Goal: Task Accomplishment & Management: Complete application form

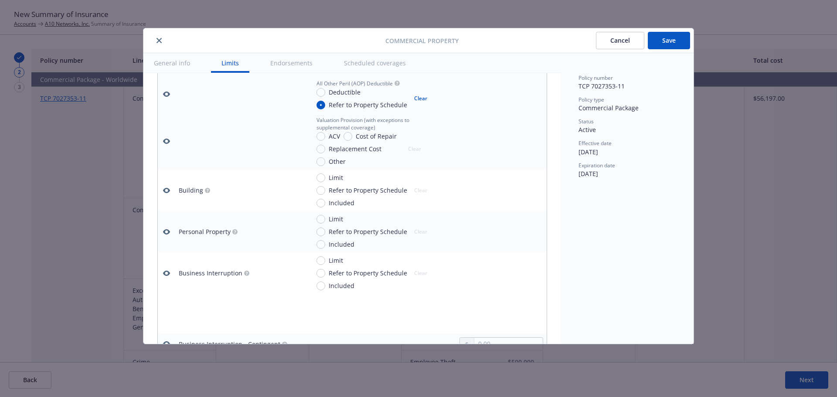
scroll to position [287, 0]
click at [379, 185] on span "Refer to Property Schedule" at bounding box center [368, 188] width 79 height 9
click at [325, 185] on input "Refer to Property Schedule" at bounding box center [321, 188] width 9 height 9
radio input "true"
type textarea "x"
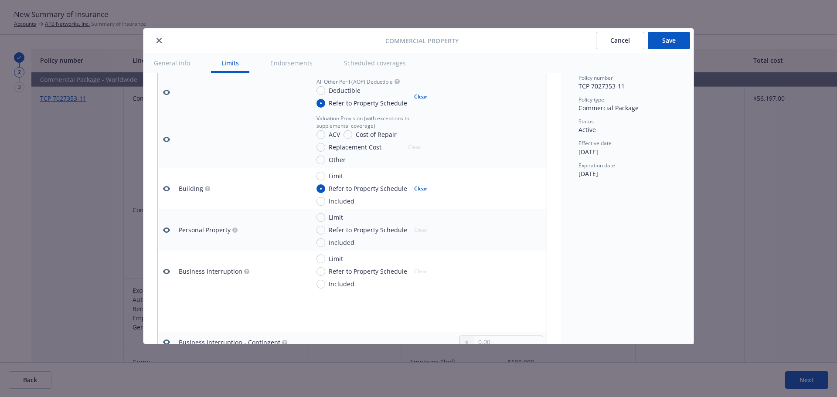
click at [358, 232] on span "Refer to Property Schedule" at bounding box center [368, 229] width 79 height 9
click at [325, 232] on input "Refer to Property Schedule" at bounding box center [321, 230] width 9 height 9
radio input "true"
type textarea "x"
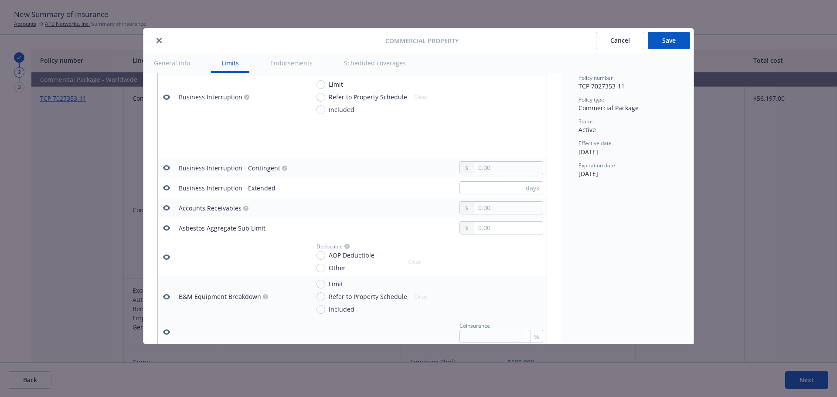
scroll to position [374, 0]
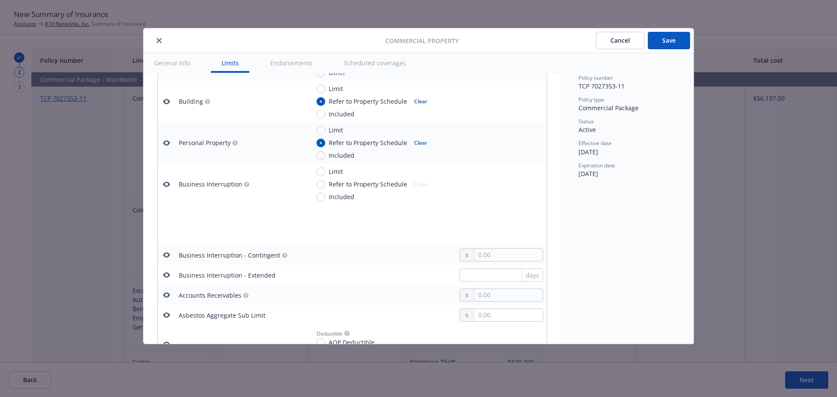
drag, startPoint x: 335, startPoint y: 171, endPoint x: 399, endPoint y: 195, distance: 69.2
click at [335, 171] on span "Limit" at bounding box center [336, 171] width 14 height 9
click at [325, 171] on input "Limit" at bounding box center [321, 171] width 9 height 9
radio input "true"
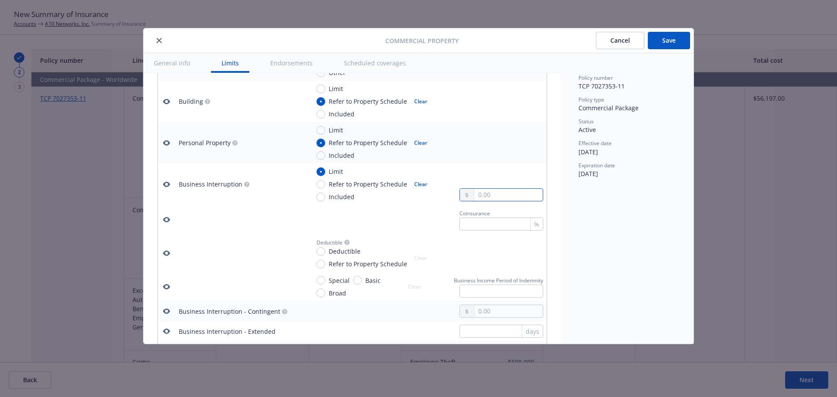
click at [483, 197] on input "text" at bounding box center [509, 195] width 68 height 12
paste input "7,027,353.00"
type textarea "x"
type input "7,027,353.00"
type textarea "x"
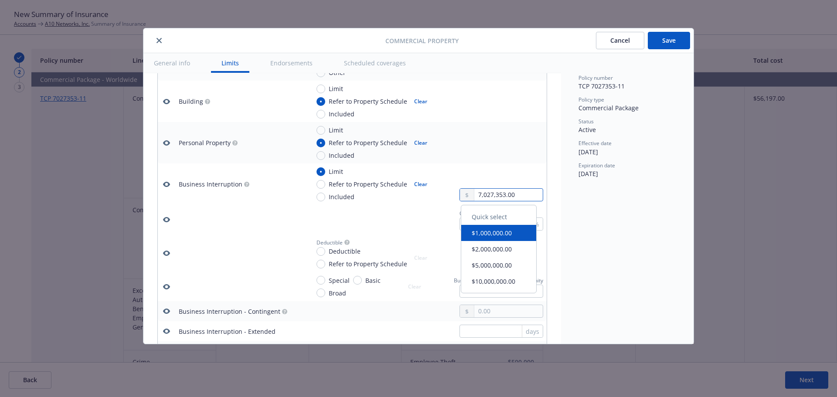
type input "7,027,353.00"
drag, startPoint x: 516, startPoint y: 197, endPoint x: 443, endPoint y: 194, distance: 73.3
click at [443, 194] on div "Limit Refer to Property Schedule Included Clear 7,027,353.00" at bounding box center [427, 184] width 234 height 34
paste input "10,700,000"
type textarea "x"
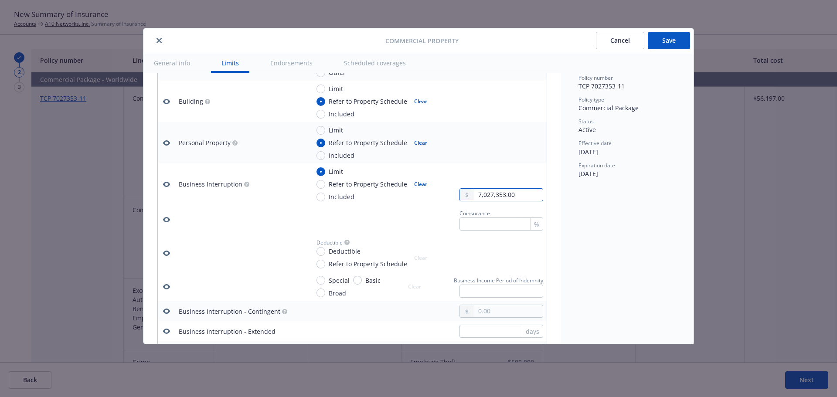
type input "10,700,000.00"
type textarea "x"
type input "10,700,000.00"
click at [497, 216] on div "Coinsurance" at bounding box center [502, 212] width 84 height 9
click at [341, 264] on span "Refer to Property Schedule" at bounding box center [368, 264] width 79 height 9
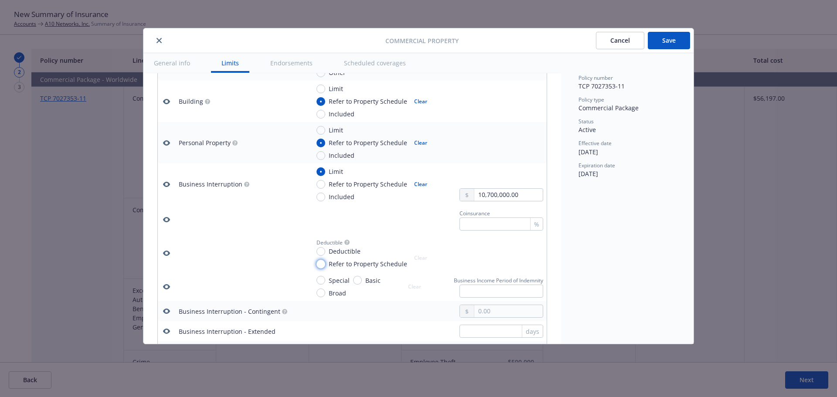
click at [325, 264] on input "Refer to Property Schedule" at bounding box center [321, 264] width 9 height 9
radio input "true"
type textarea "x"
click at [345, 255] on span "Deductible" at bounding box center [345, 251] width 32 height 9
click at [325, 255] on input "Deductible" at bounding box center [321, 251] width 9 height 9
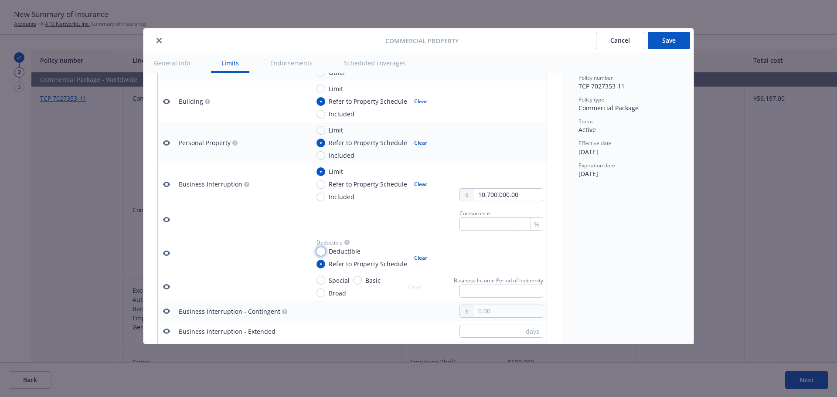
radio input "true"
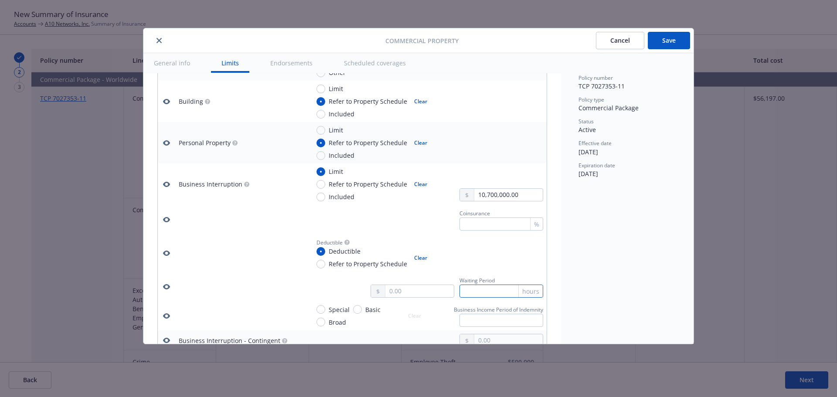
click at [480, 294] on input "text" at bounding box center [502, 291] width 84 height 13
type textarea "x"
type input "2"
type textarea "x"
type input "24"
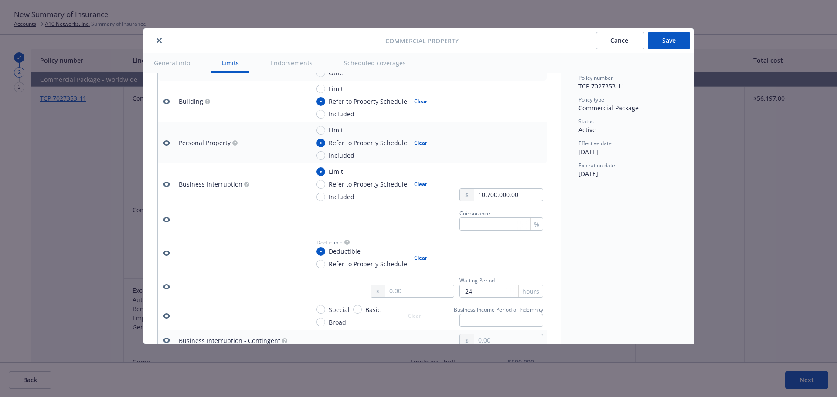
type textarea "x"
click at [342, 312] on span "Special" at bounding box center [339, 309] width 21 height 9
click at [325, 312] on input "Special" at bounding box center [321, 309] width 9 height 9
radio input "true"
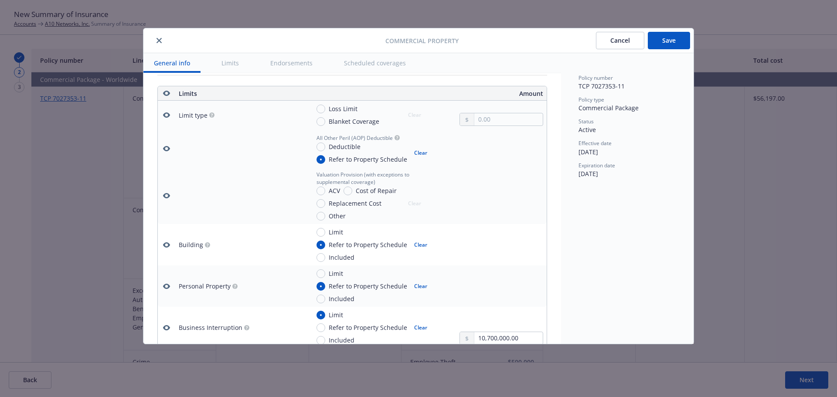
scroll to position [200, 0]
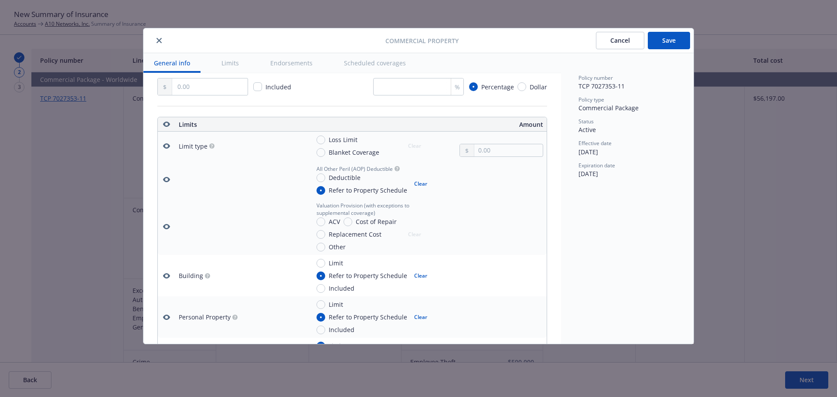
click at [675, 50] on div "Commercial Property Cancel Save" at bounding box center [418, 40] width 550 height 25
click at [675, 48] on button "Save" at bounding box center [669, 40] width 42 height 17
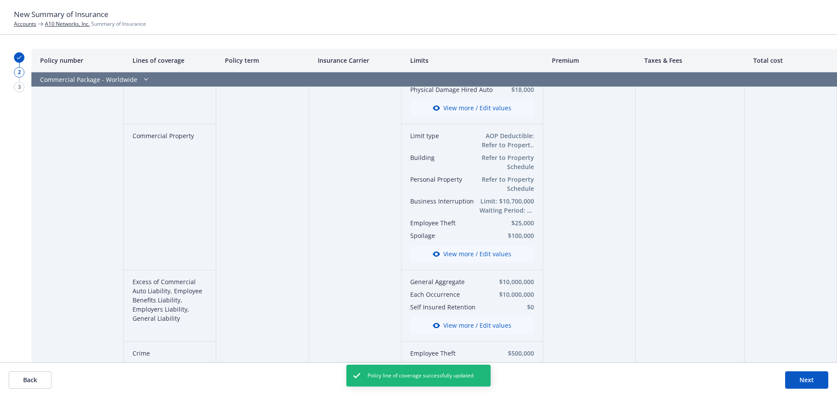
scroll to position [87, 0]
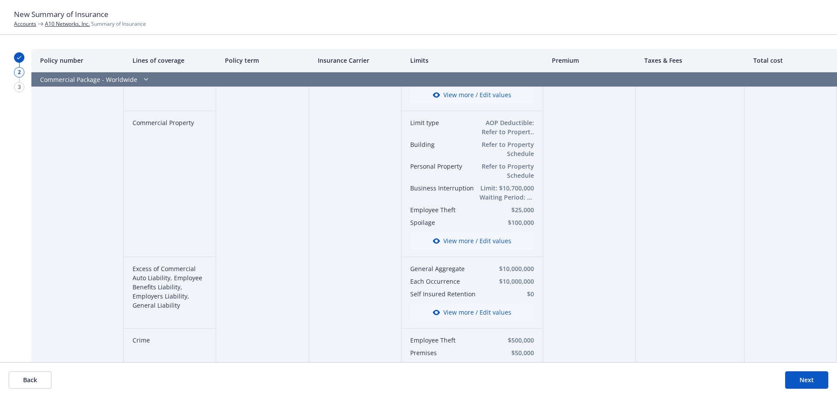
click at [513, 238] on button "View more / Edit values" at bounding box center [472, 240] width 124 height 17
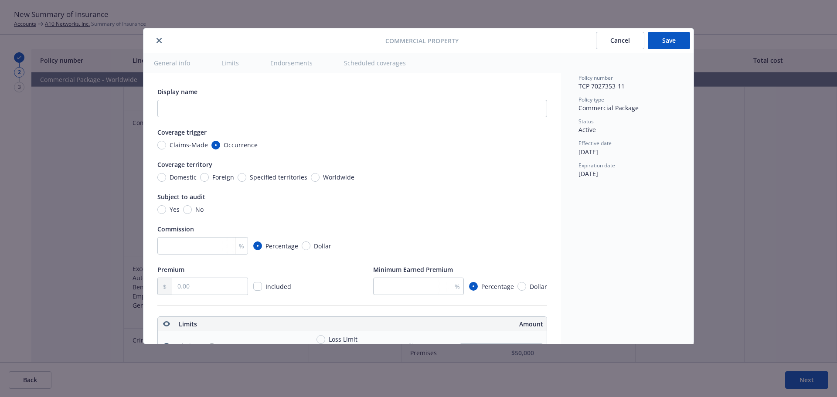
type textarea "x"
radio input "true"
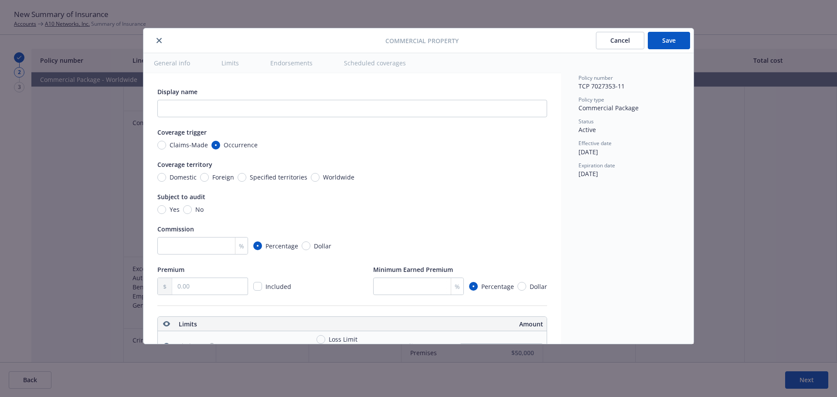
type textarea "x"
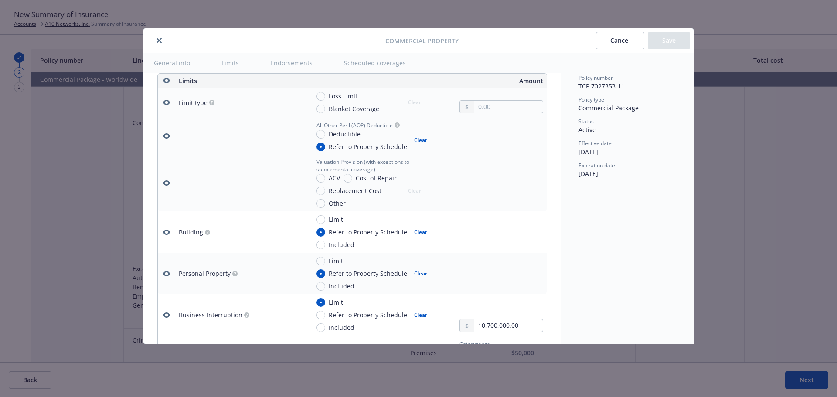
click at [345, 189] on span "Replacement Cost" at bounding box center [355, 190] width 53 height 9
click at [325, 189] on input "Replacement Cost" at bounding box center [321, 191] width 9 height 9
radio input "true"
type textarea "x"
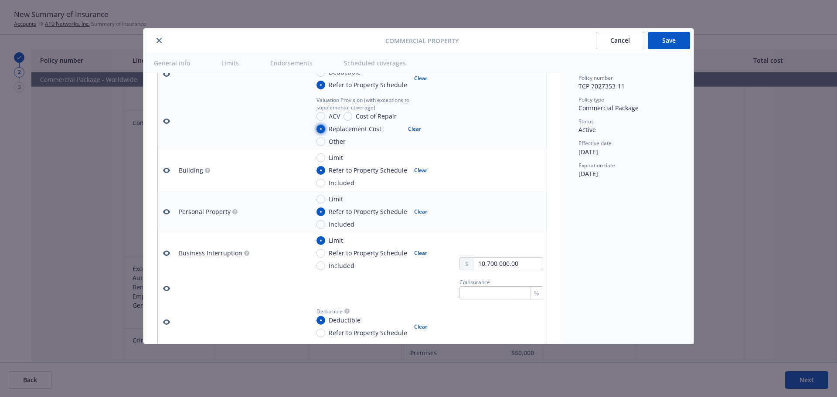
scroll to position [331, 0]
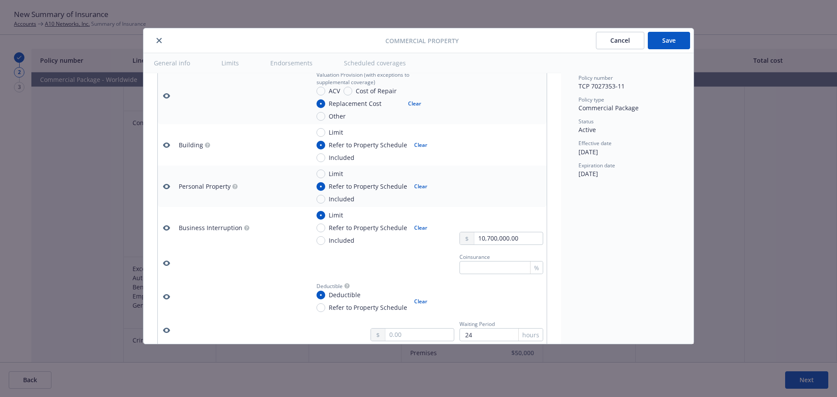
click at [351, 196] on span "Included" at bounding box center [342, 199] width 26 height 9
click at [325, 196] on input "Included" at bounding box center [321, 199] width 9 height 9
radio input "true"
type textarea "x"
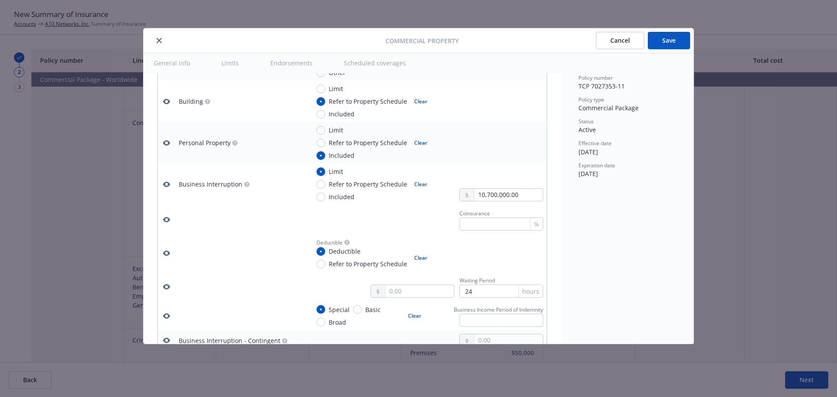
click at [333, 133] on span "Limit" at bounding box center [336, 130] width 14 height 9
click at [325, 133] on input "Limit" at bounding box center [321, 130] width 9 height 9
radio input "true"
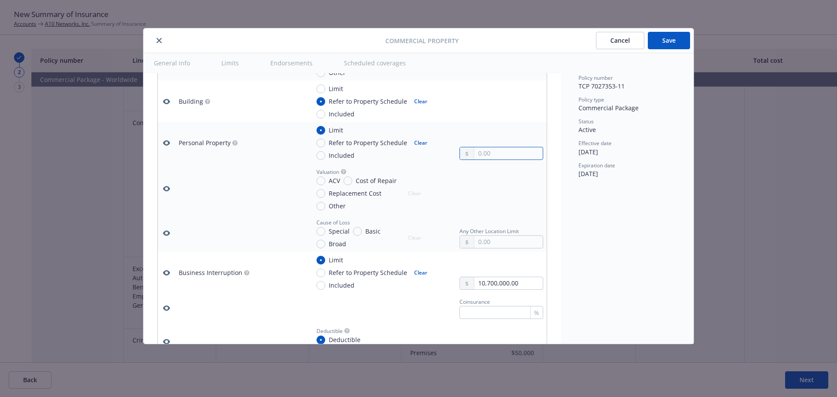
click at [481, 153] on input "text" at bounding box center [509, 153] width 68 height 12
paste input "20,284,589.00"
type textarea "x"
type input "20,284,589.00"
type textarea "x"
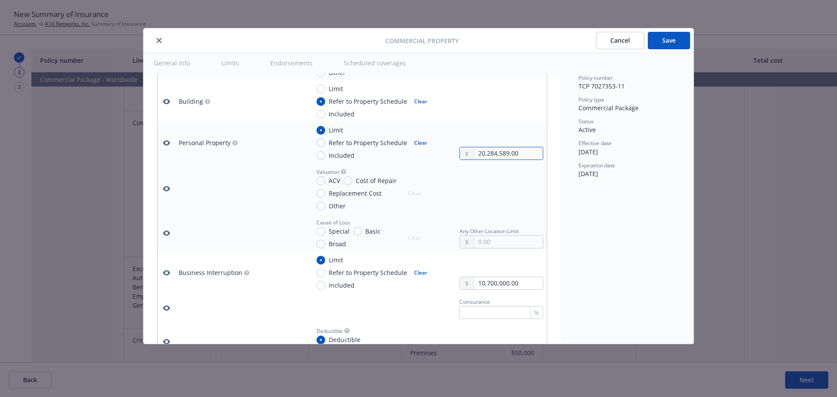
type input "20,284,589.00"
click at [389, 143] on span "Refer to Property Schedule" at bounding box center [368, 142] width 79 height 9
click at [325, 143] on input "Refer to Property Schedule" at bounding box center [321, 143] width 9 height 9
radio input "true"
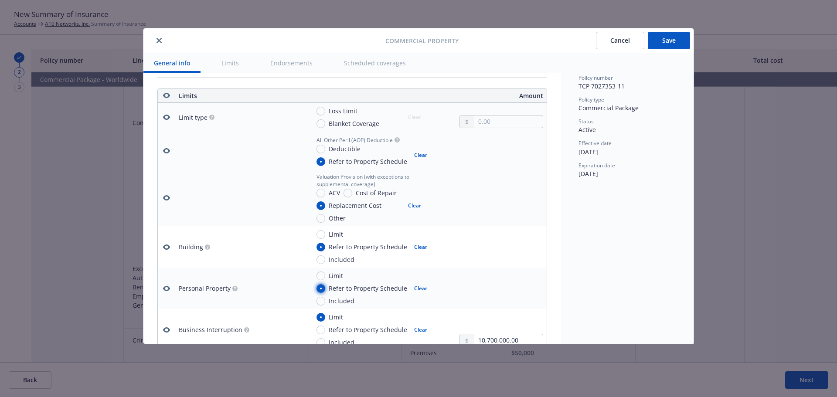
type textarea "x"
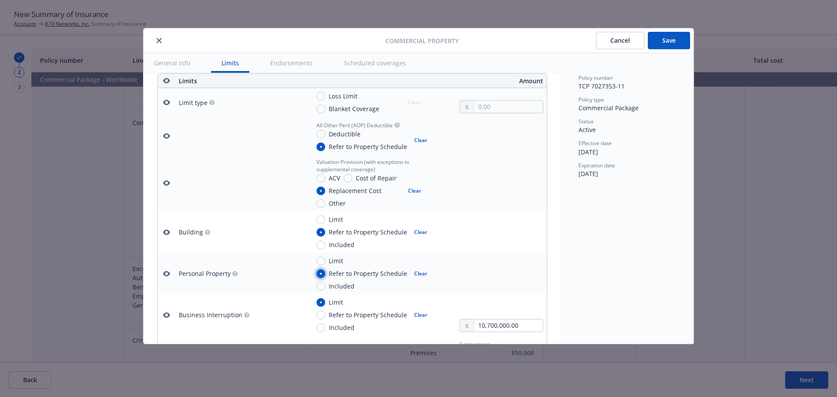
scroll to position [331, 0]
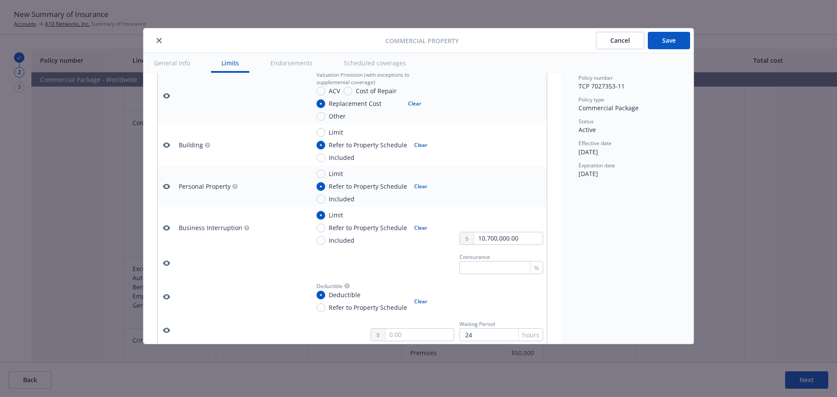
click at [339, 178] on div "Limit Refer to Property Schedule Included" at bounding box center [362, 186] width 91 height 34
click at [339, 176] on span "Limit" at bounding box center [336, 173] width 14 height 9
click at [325, 176] on input "Limit" at bounding box center [321, 174] width 9 height 9
radio input "true"
type textarea "x"
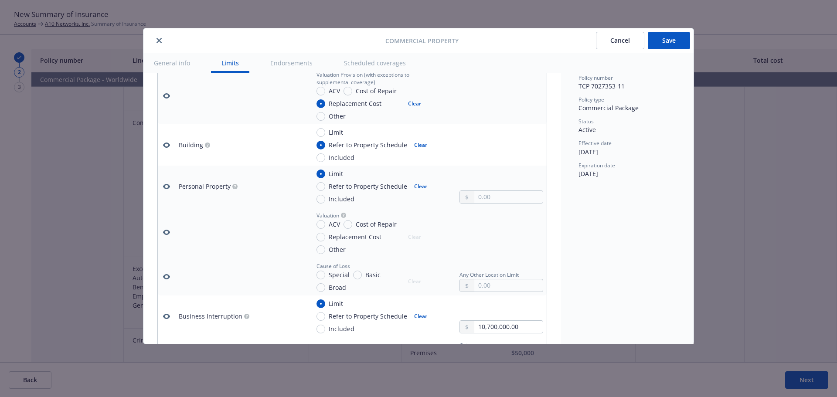
click at [354, 237] on span "Replacement Cost" at bounding box center [355, 236] width 53 height 9
click at [325, 237] on input "Replacement Cost" at bounding box center [321, 237] width 9 height 9
radio input "true"
click at [484, 202] on input "text" at bounding box center [509, 197] width 68 height 12
paste input "20,284,589.00"
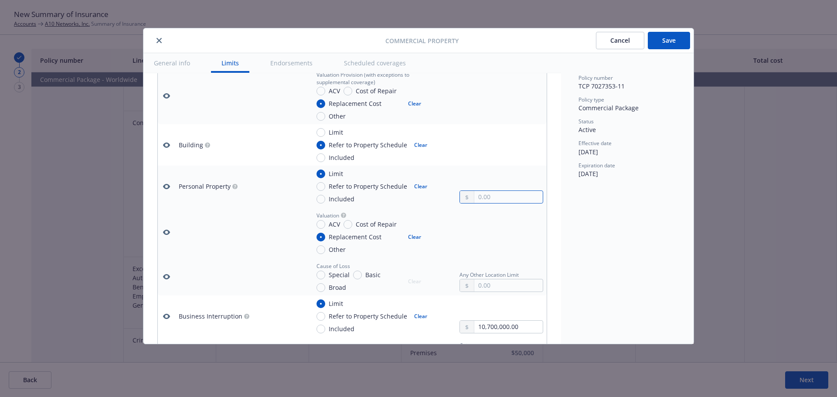
type textarea "x"
type input "20,284,589.00"
type textarea "x"
type input "20,284,589.00"
click at [664, 44] on button "Save" at bounding box center [669, 40] width 42 height 17
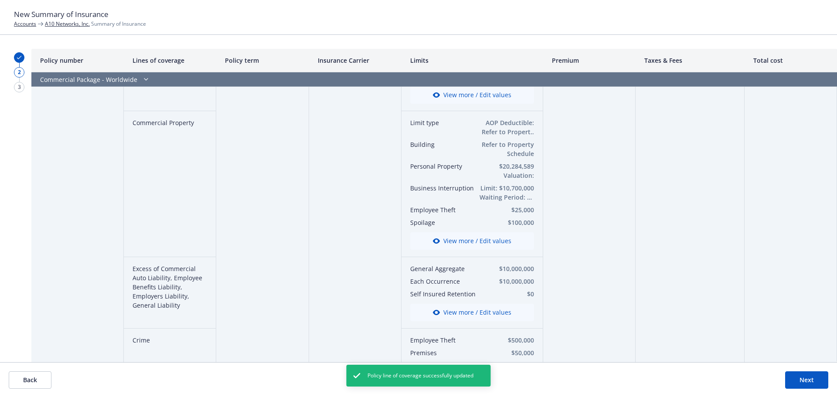
click at [486, 237] on button "View more / Edit values" at bounding box center [472, 240] width 124 height 17
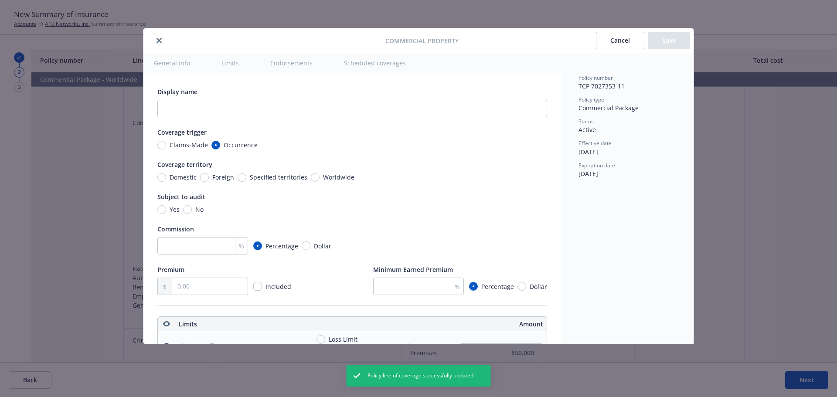
type textarea "x"
radio input "true"
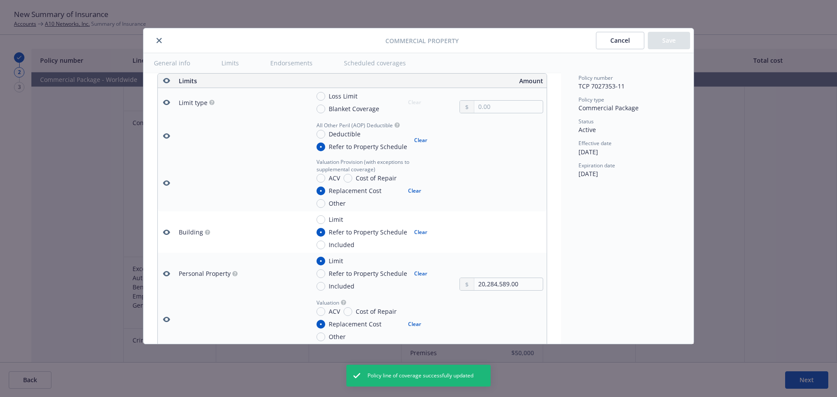
scroll to position [200, 0]
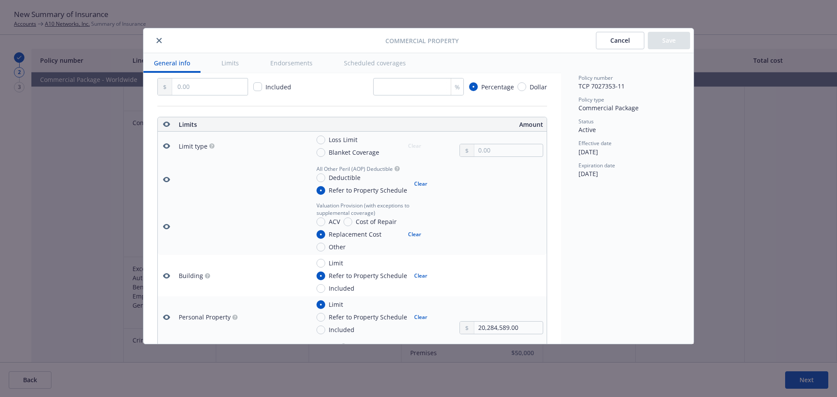
type textarea "x"
click at [345, 140] on span "Loss Limit" at bounding box center [343, 139] width 29 height 9
click at [325, 140] on input "Loss Limit" at bounding box center [321, 140] width 9 height 9
radio input "true"
click at [657, 39] on button "Save" at bounding box center [669, 40] width 42 height 17
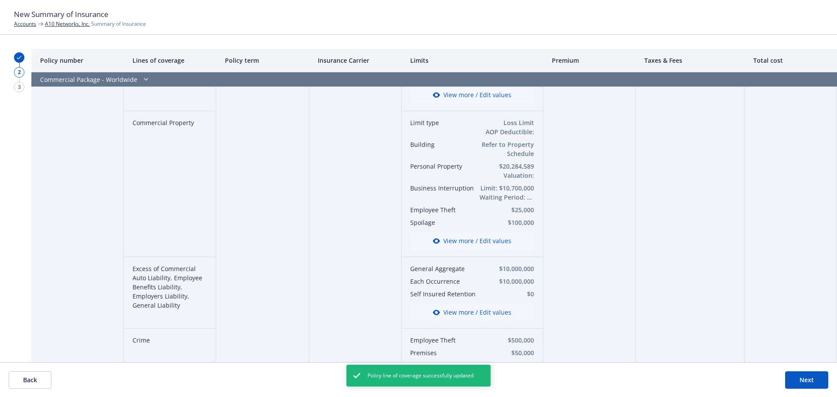
click at [449, 235] on button "View more / Edit values" at bounding box center [472, 240] width 124 height 17
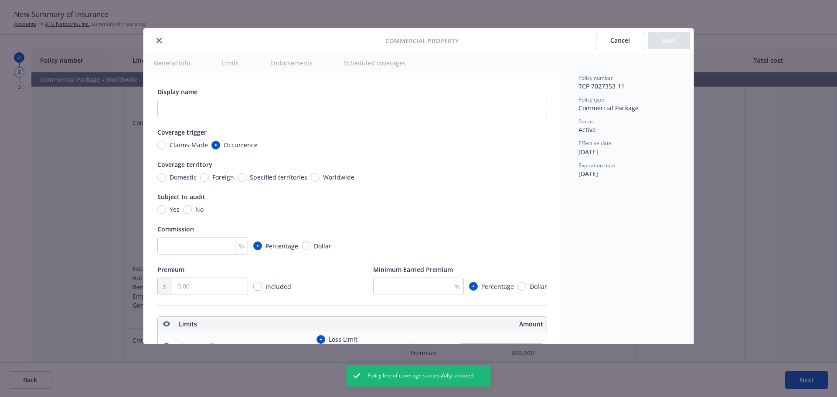
type textarea "x"
radio input "true"
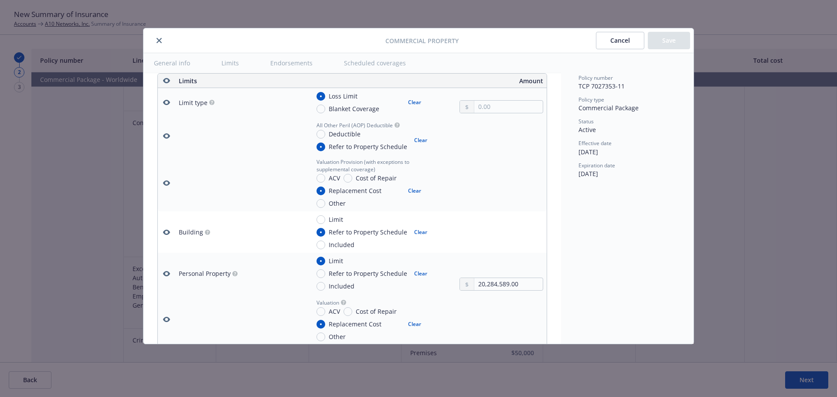
type textarea "x"
click at [158, 42] on icon "close" at bounding box center [159, 40] width 5 height 5
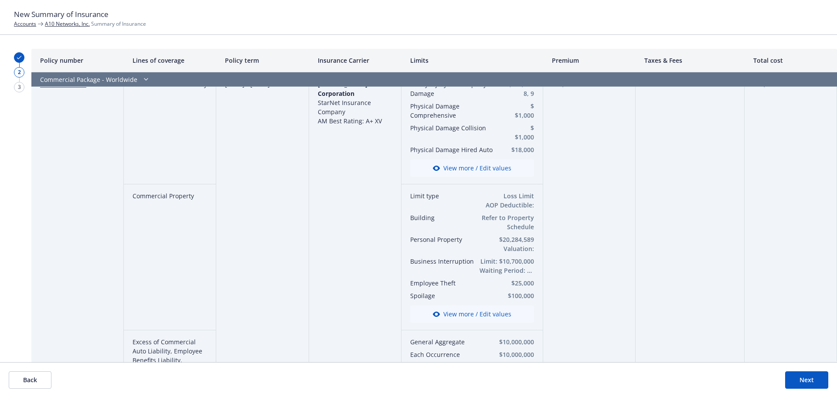
scroll to position [0, 0]
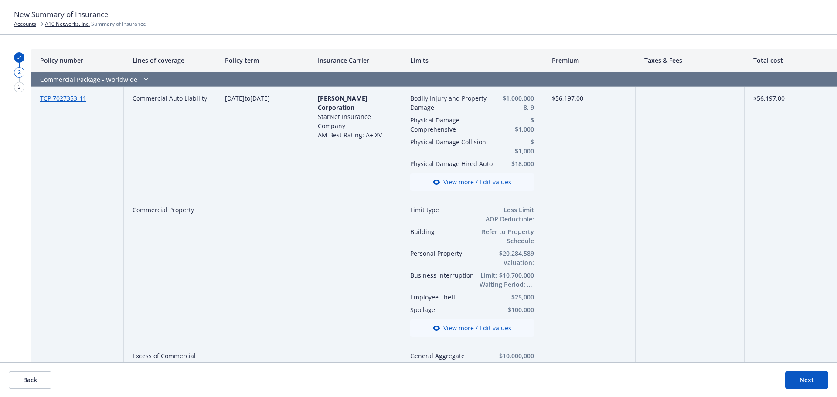
click at [803, 381] on button "Next" at bounding box center [807, 380] width 43 height 17
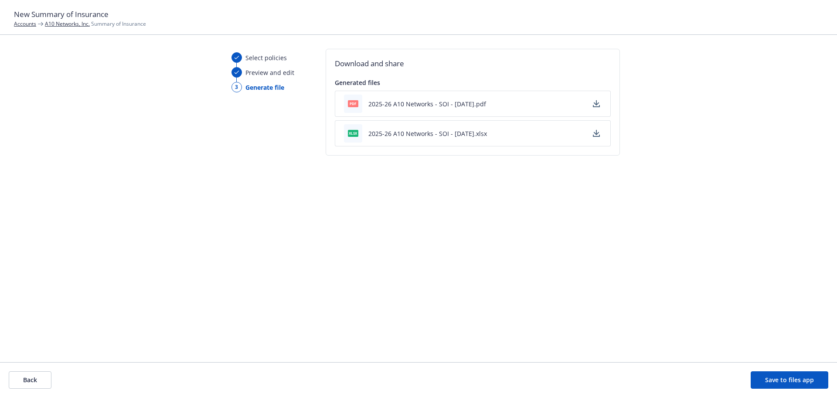
click at [594, 102] on icon "button" at bounding box center [596, 103] width 7 height 7
click at [597, 134] on icon "button" at bounding box center [597, 132] width 6 height 5
click at [765, 373] on button "Save to files app" at bounding box center [790, 380] width 78 height 17
